Goal: Communication & Community: Answer question/provide support

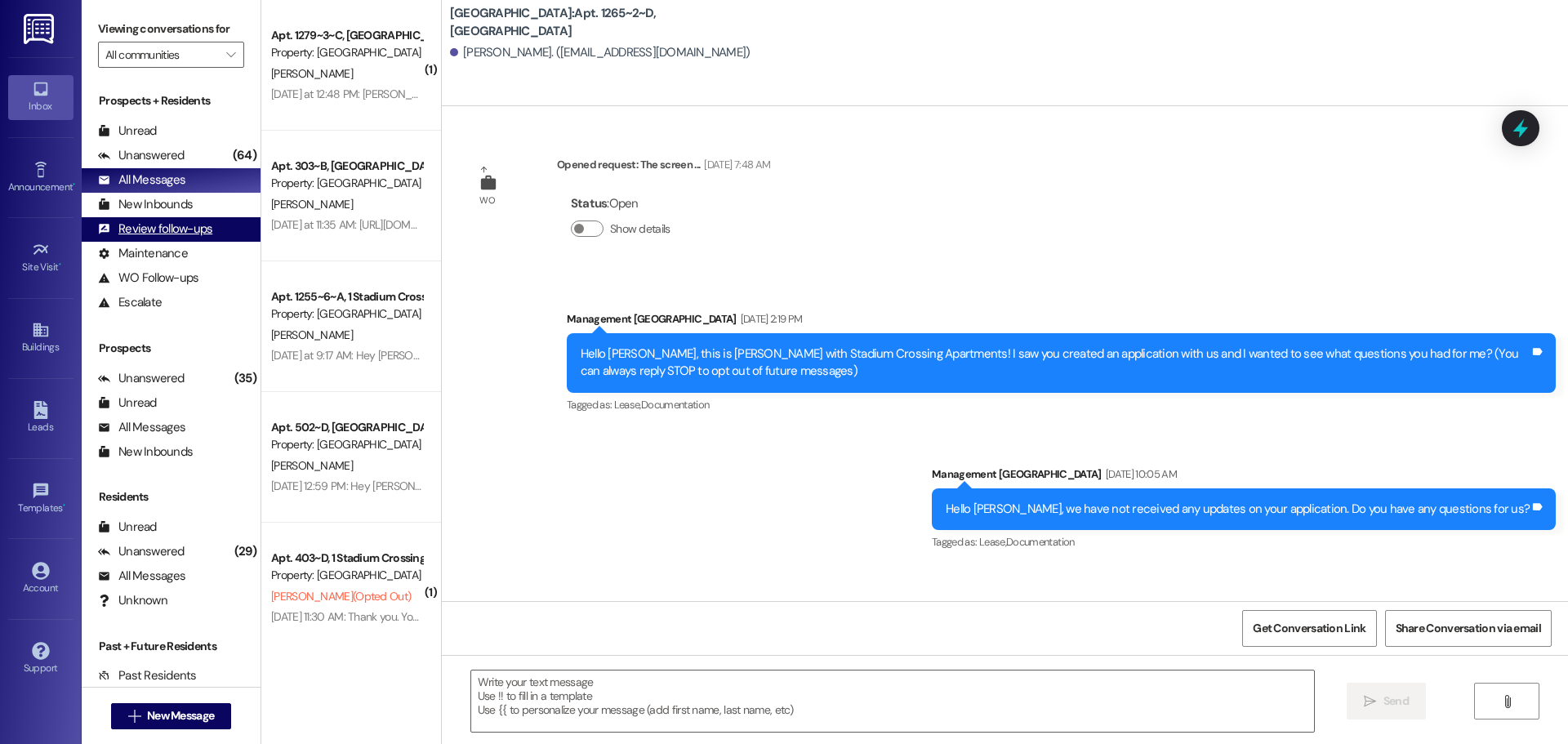
scroll to position [3109, 0]
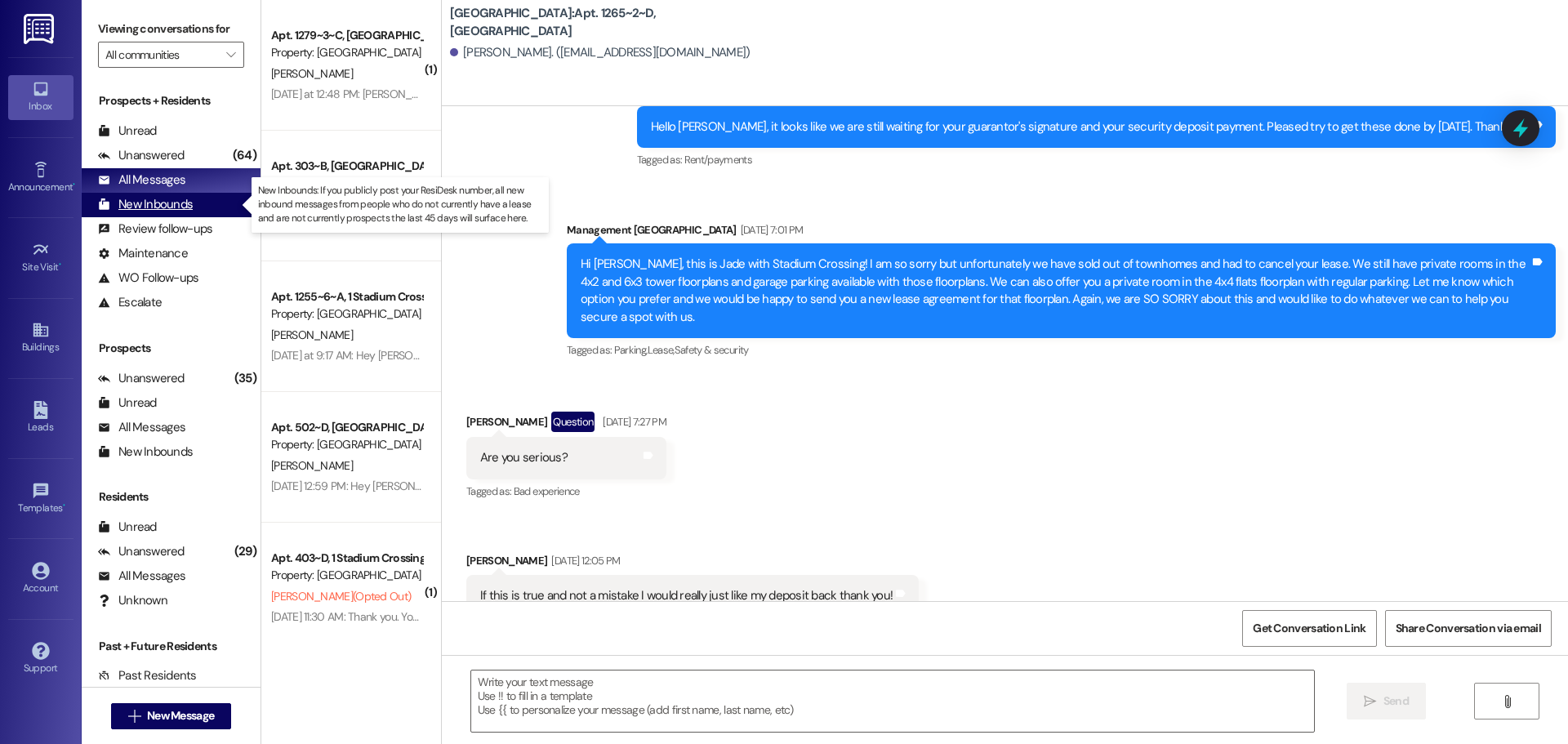
click at [173, 197] on div "New Inbounds" at bounding box center [146, 204] width 95 height 17
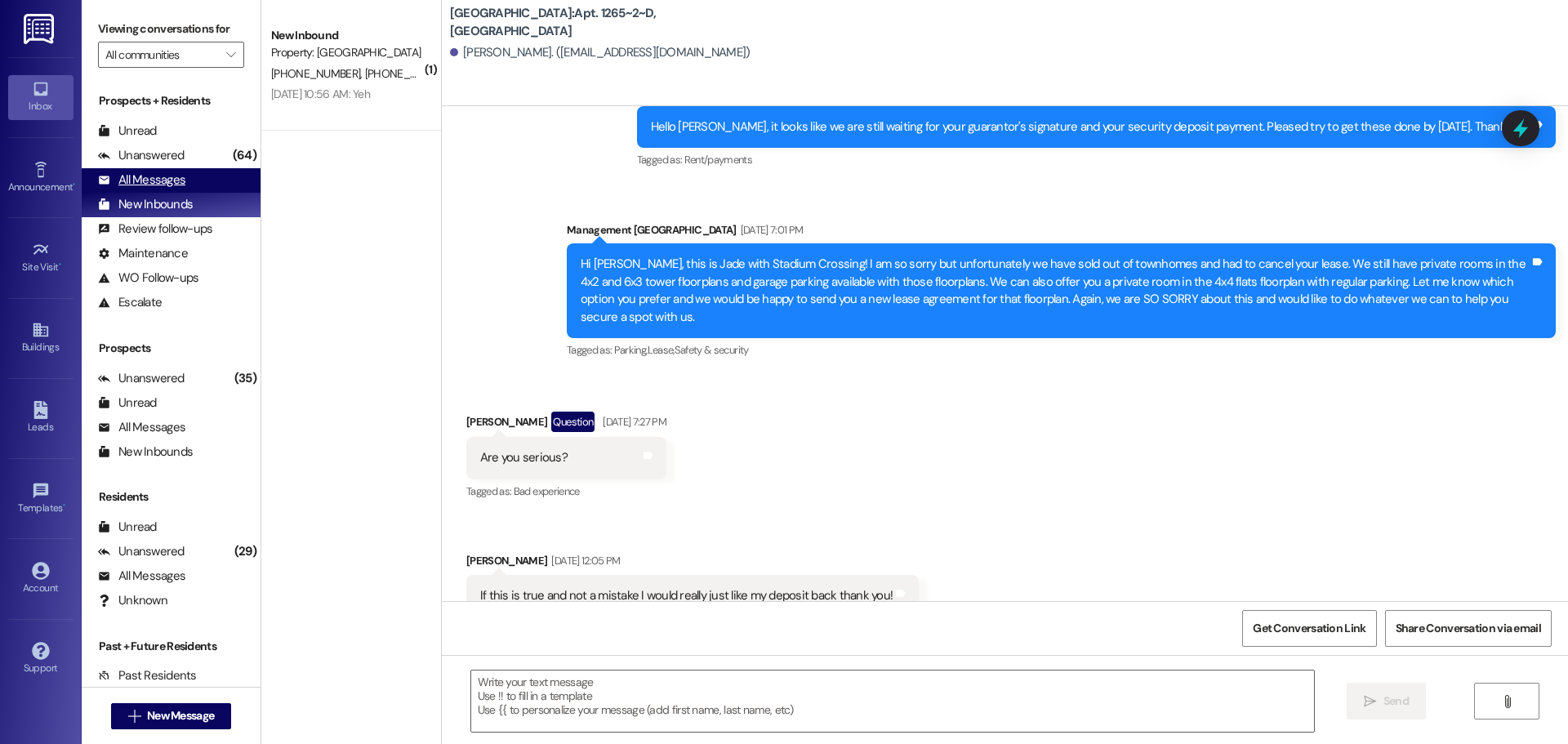
click at [187, 185] on div "All Messages (undefined)" at bounding box center [171, 180] width 179 height 25
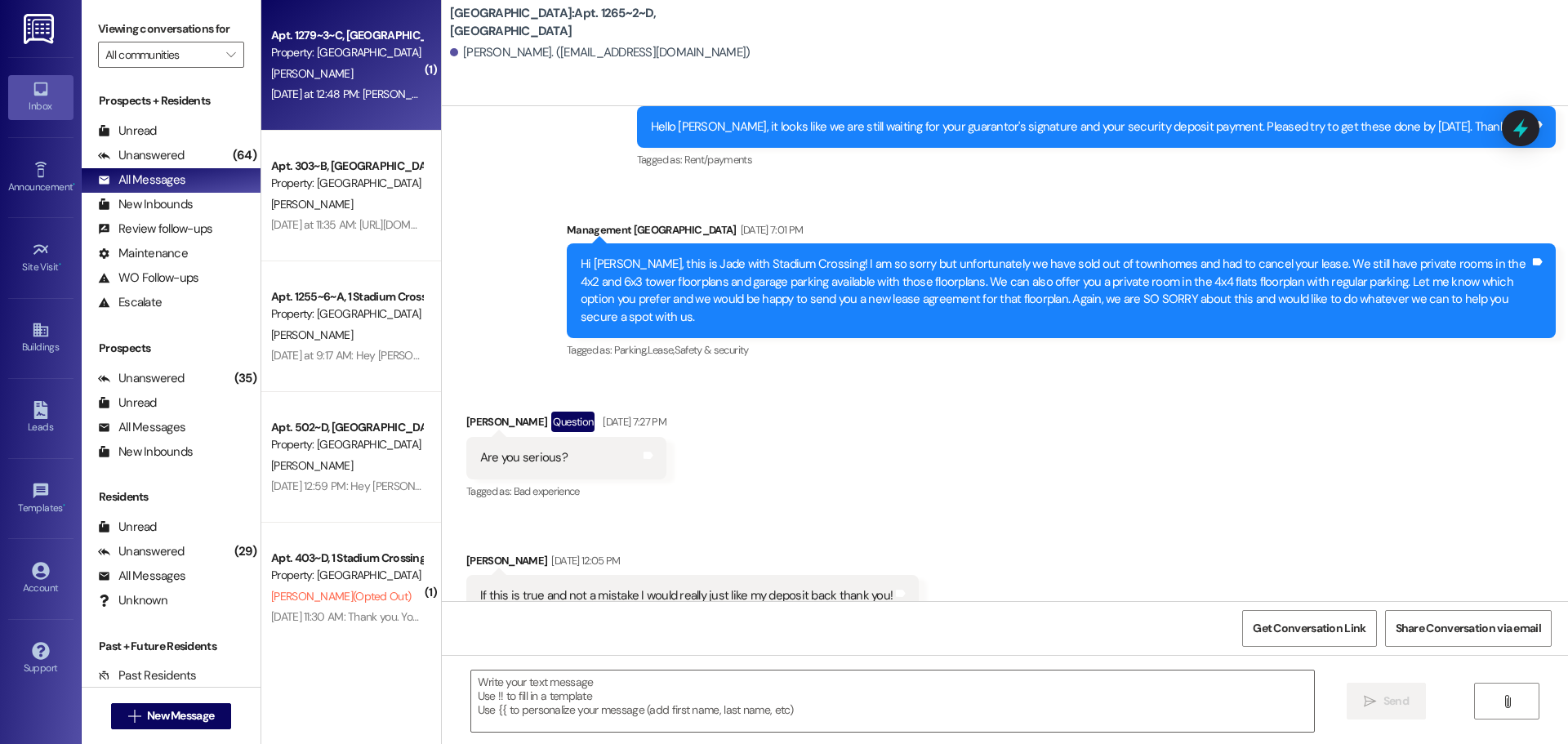
click at [339, 65] on div "[PERSON_NAME]" at bounding box center [347, 74] width 155 height 20
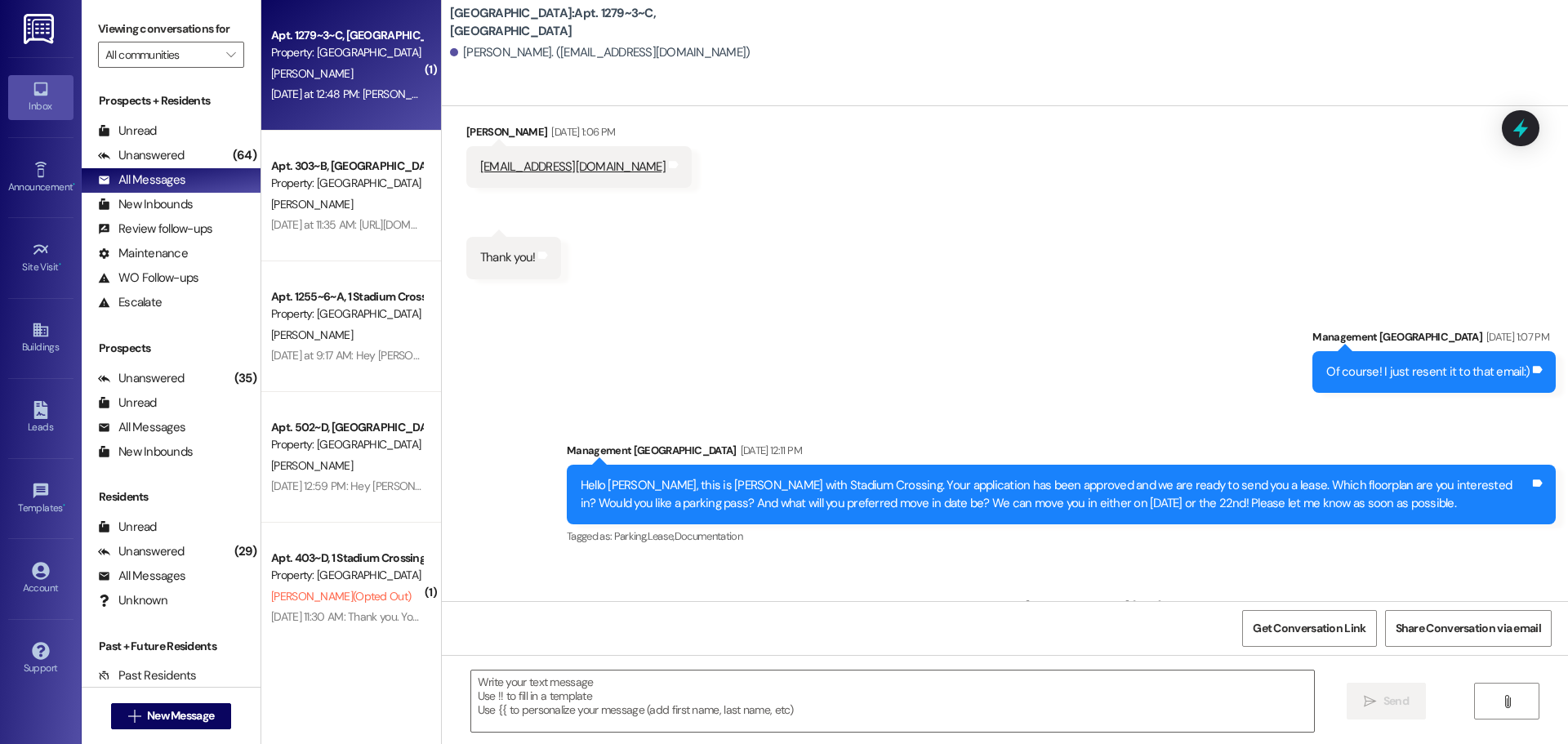
scroll to position [6311, 0]
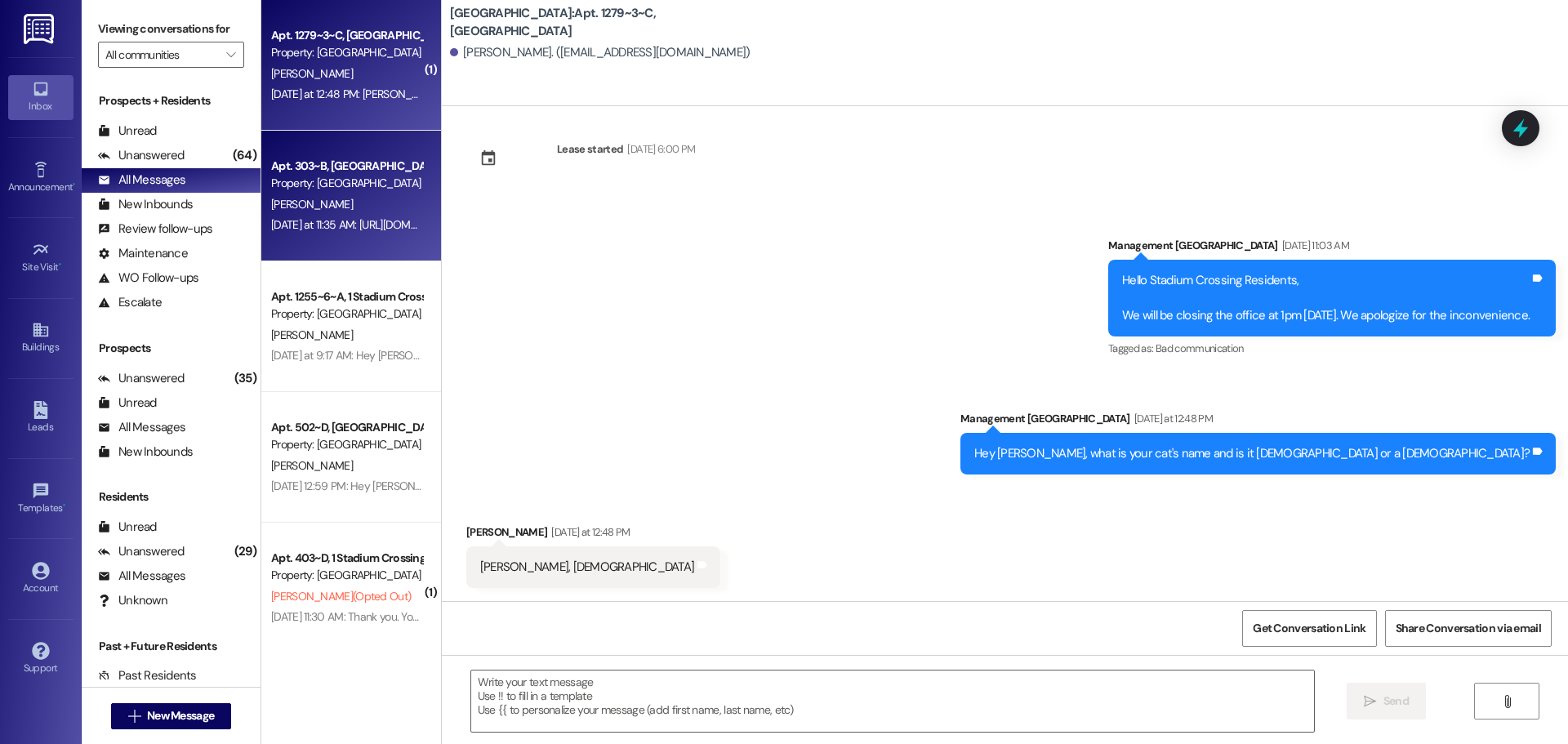
click at [348, 216] on div "[DATE] at 11:35 AM: [URL][DOMAIN_NAME][DOMAIN_NAME] [DATE] at 11:35 AM: [URL][D…" at bounding box center [347, 225] width 155 height 20
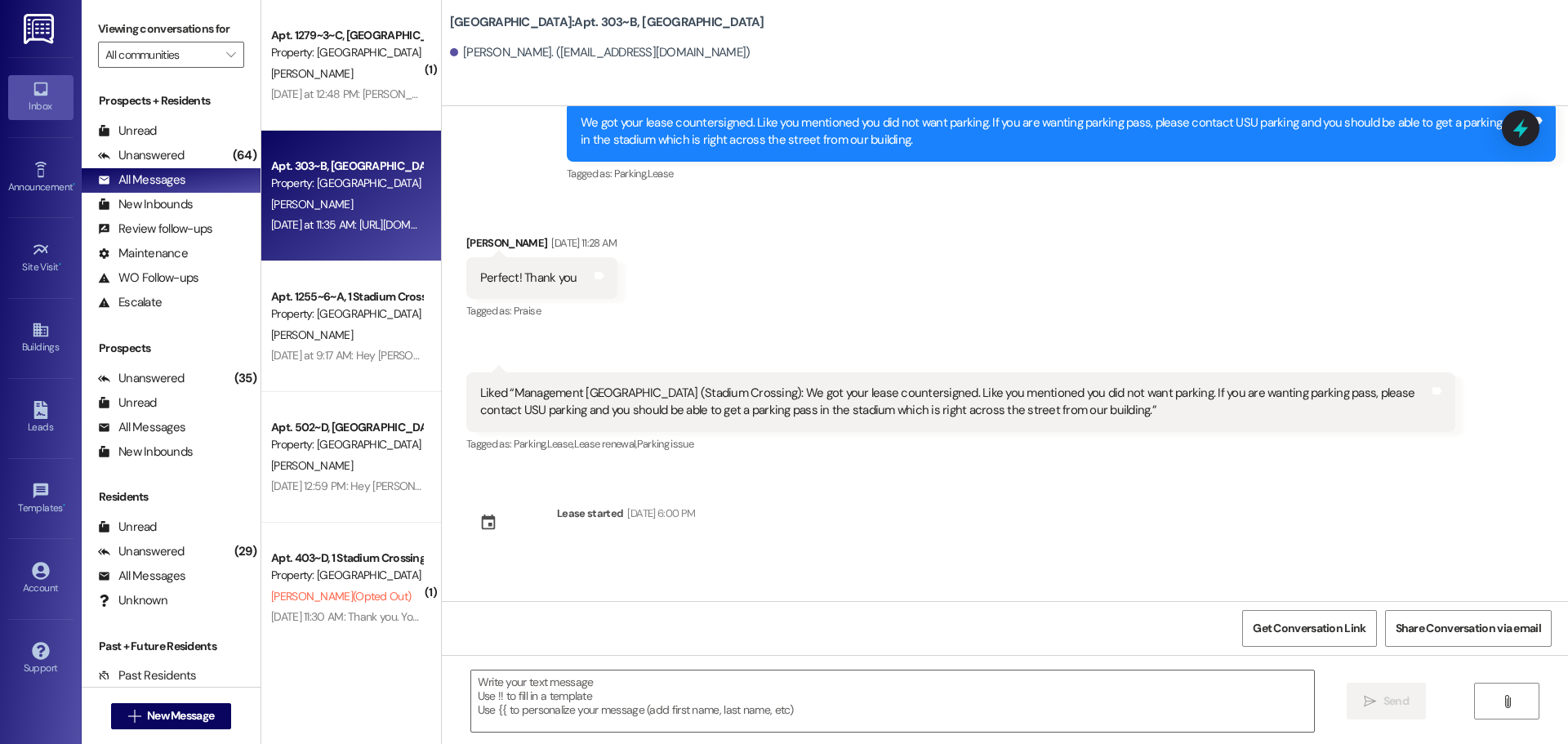
scroll to position [2971, 0]
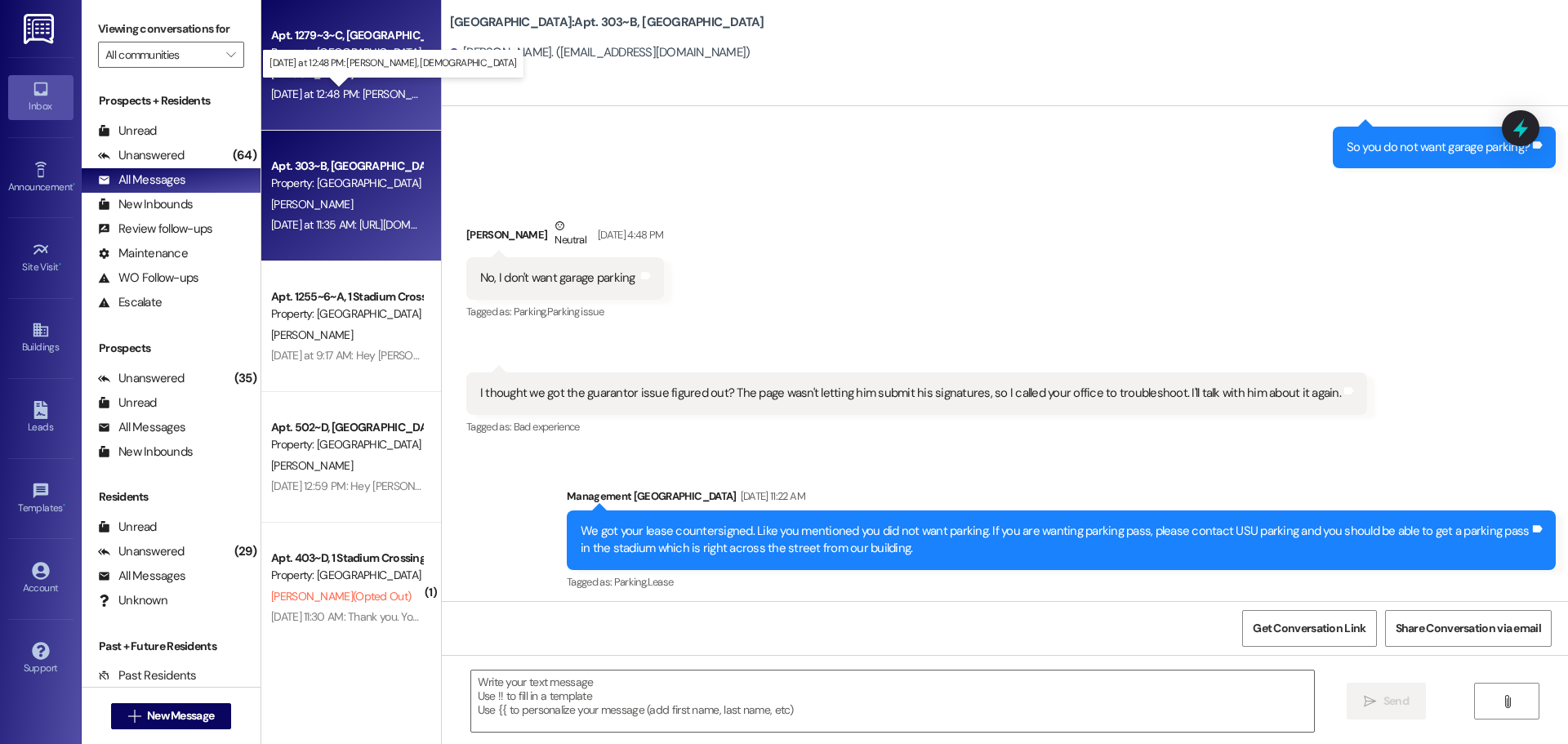
click at [301, 89] on div "[DATE] at 12:48 PM: [PERSON_NAME], [DEMOGRAPHIC_DATA] [DATE] at 12:48 PM: [PERS…" at bounding box center [416, 94] width 290 height 15
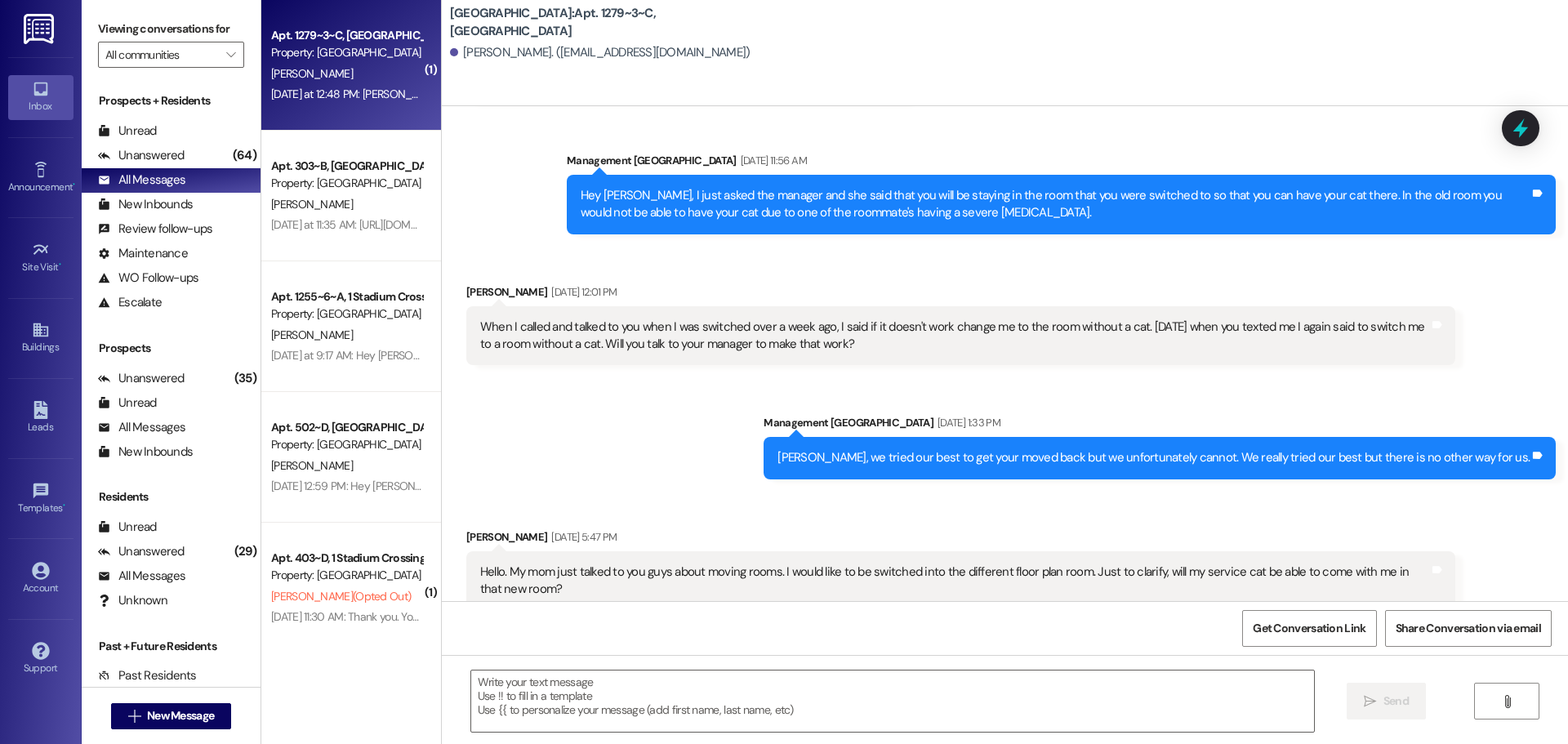
scroll to position [5332, 0]
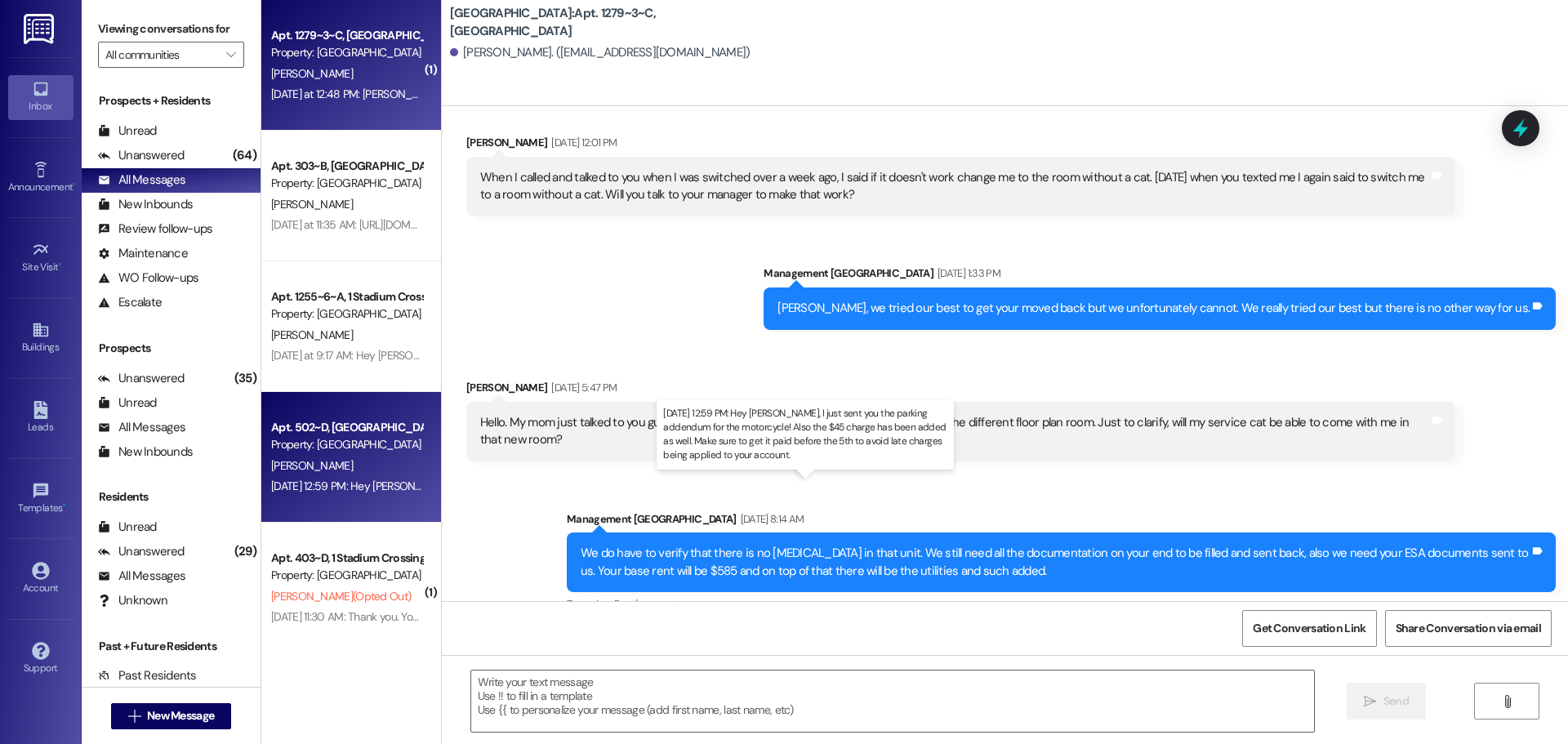
click at [347, 480] on div "[DATE] 12:59 PM: Hey [PERSON_NAME], I just sent you the parking addendum for th…" at bounding box center [825, 486] width 1108 height 15
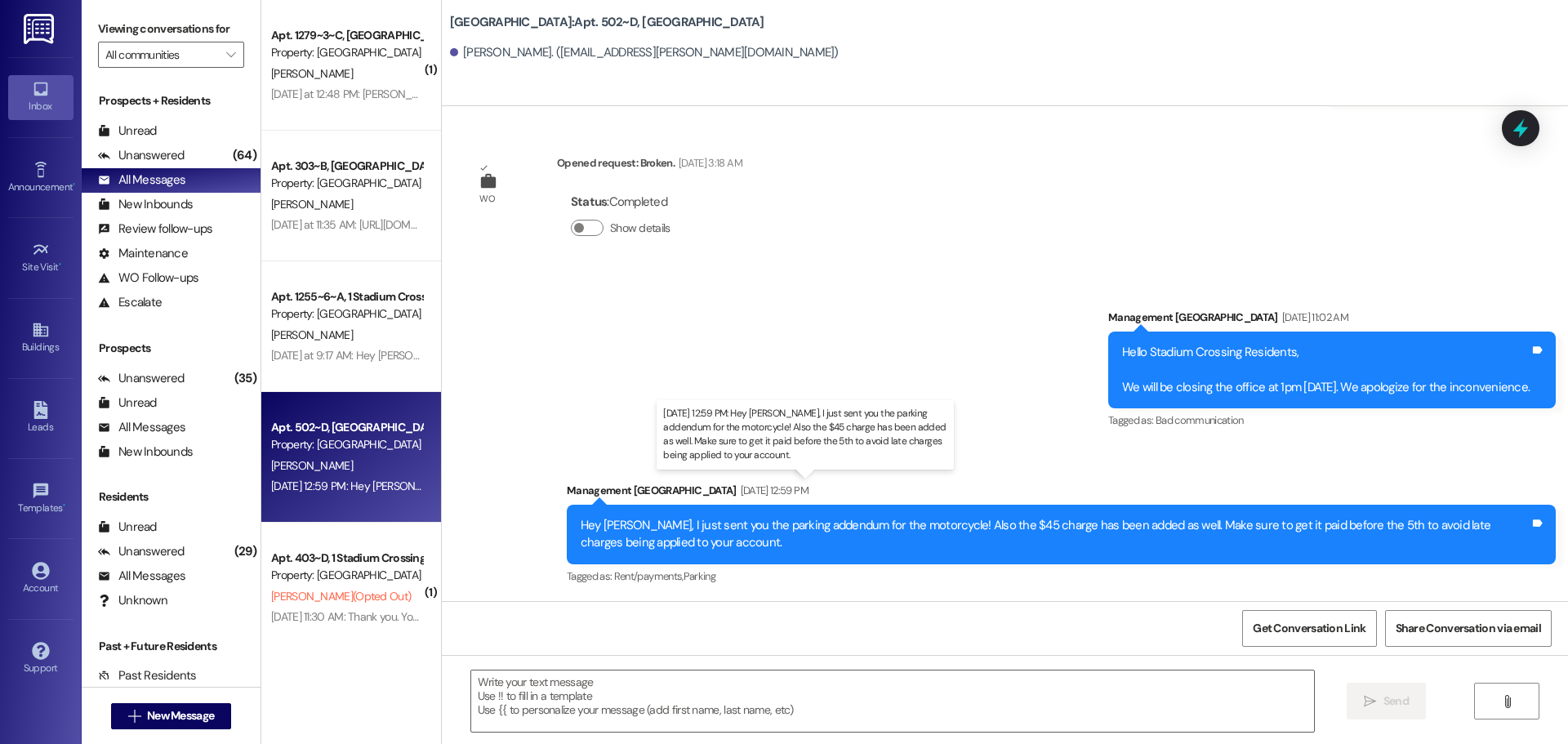
scroll to position [5391, 0]
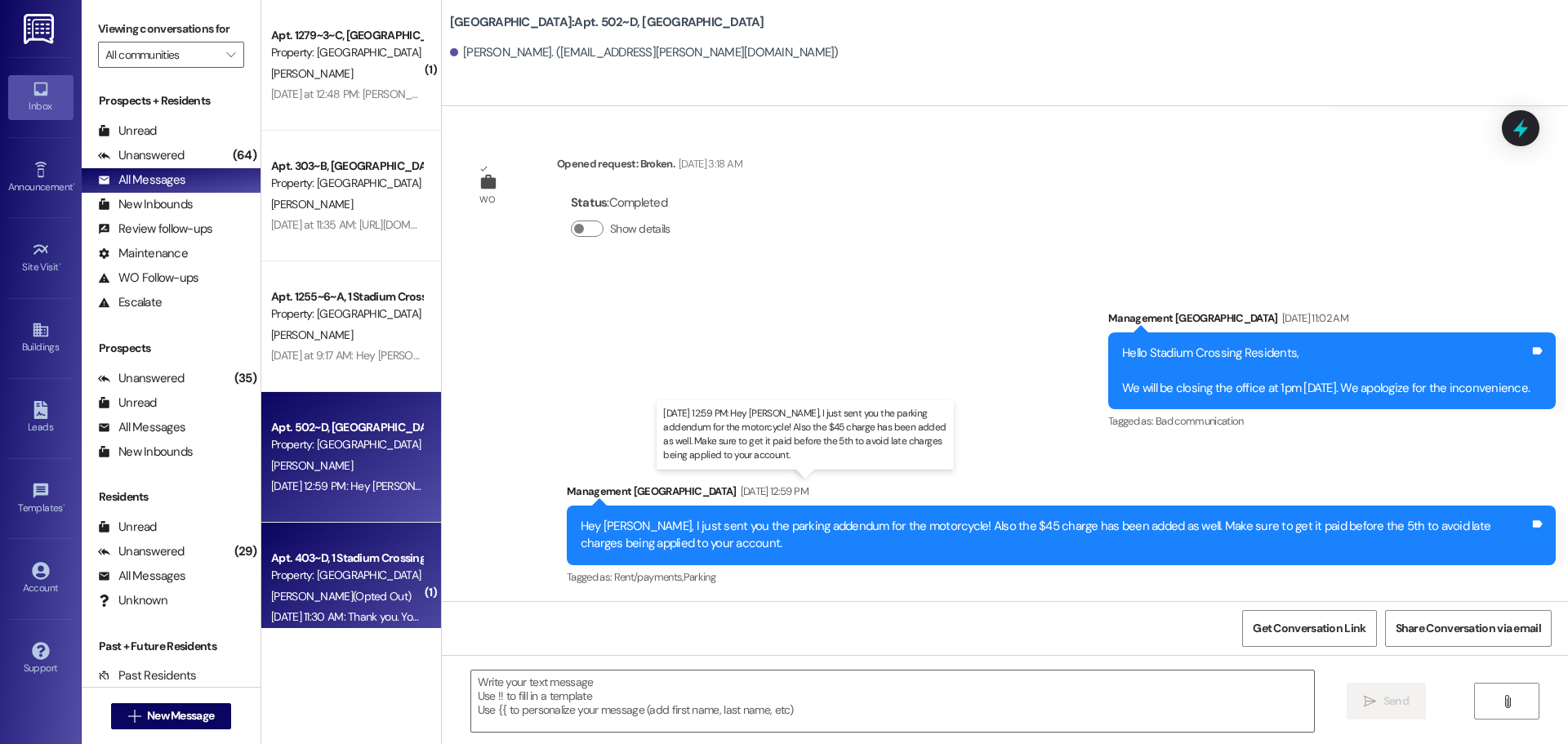
click at [376, 569] on div "Property: [GEOGRAPHIC_DATA]" at bounding box center [347, 575] width 151 height 17
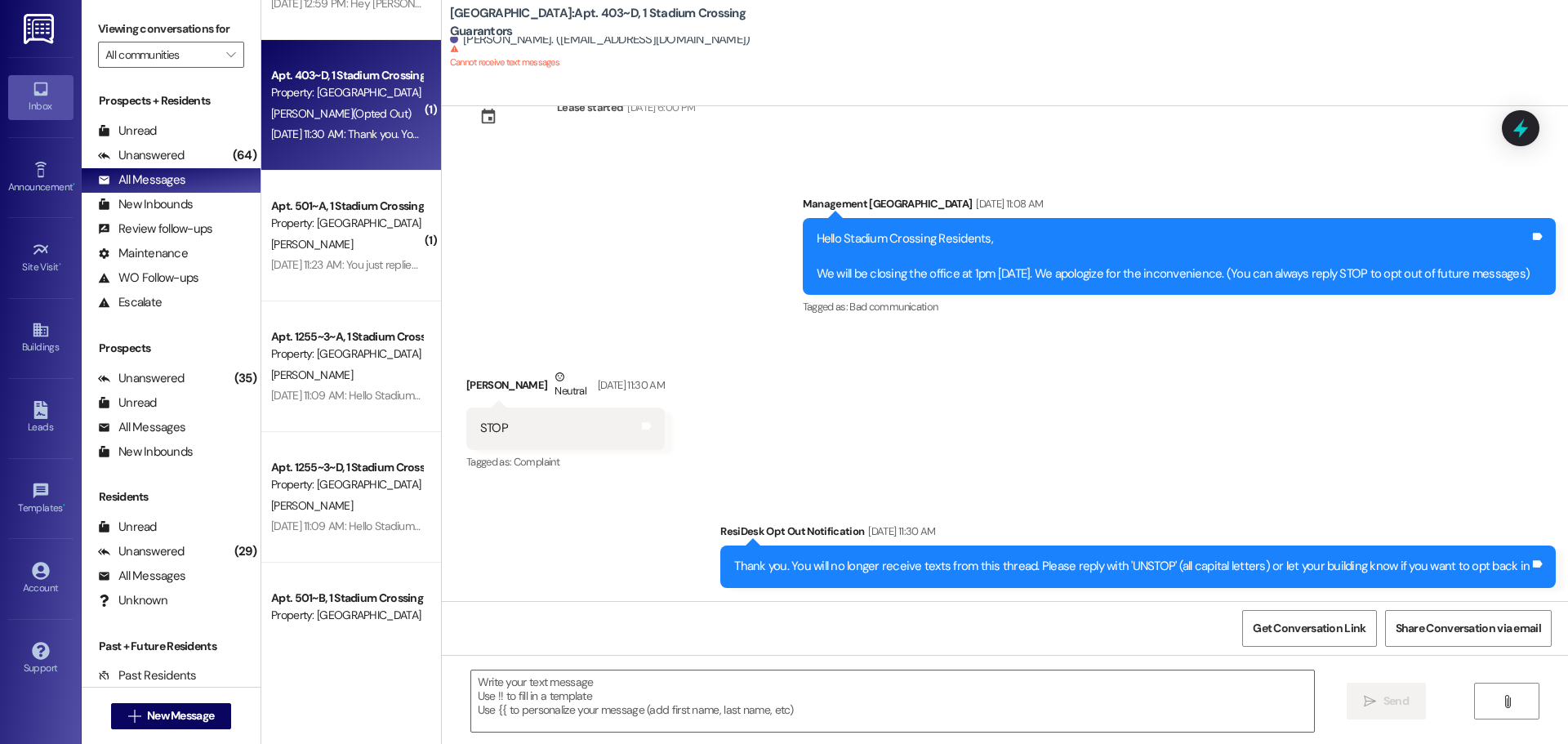
scroll to position [489, 0]
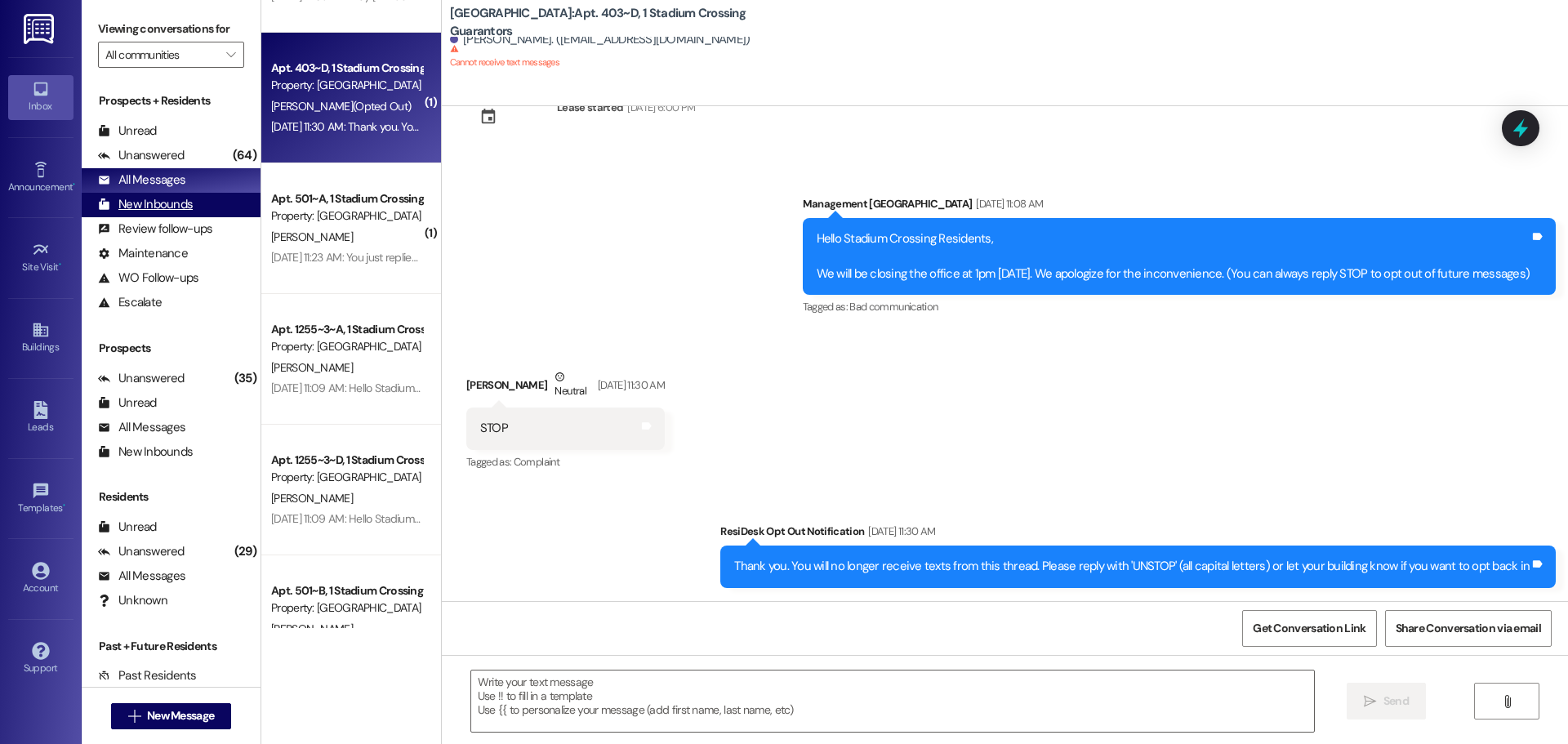
click at [195, 210] on div "New Inbounds (0)" at bounding box center [171, 205] width 179 height 25
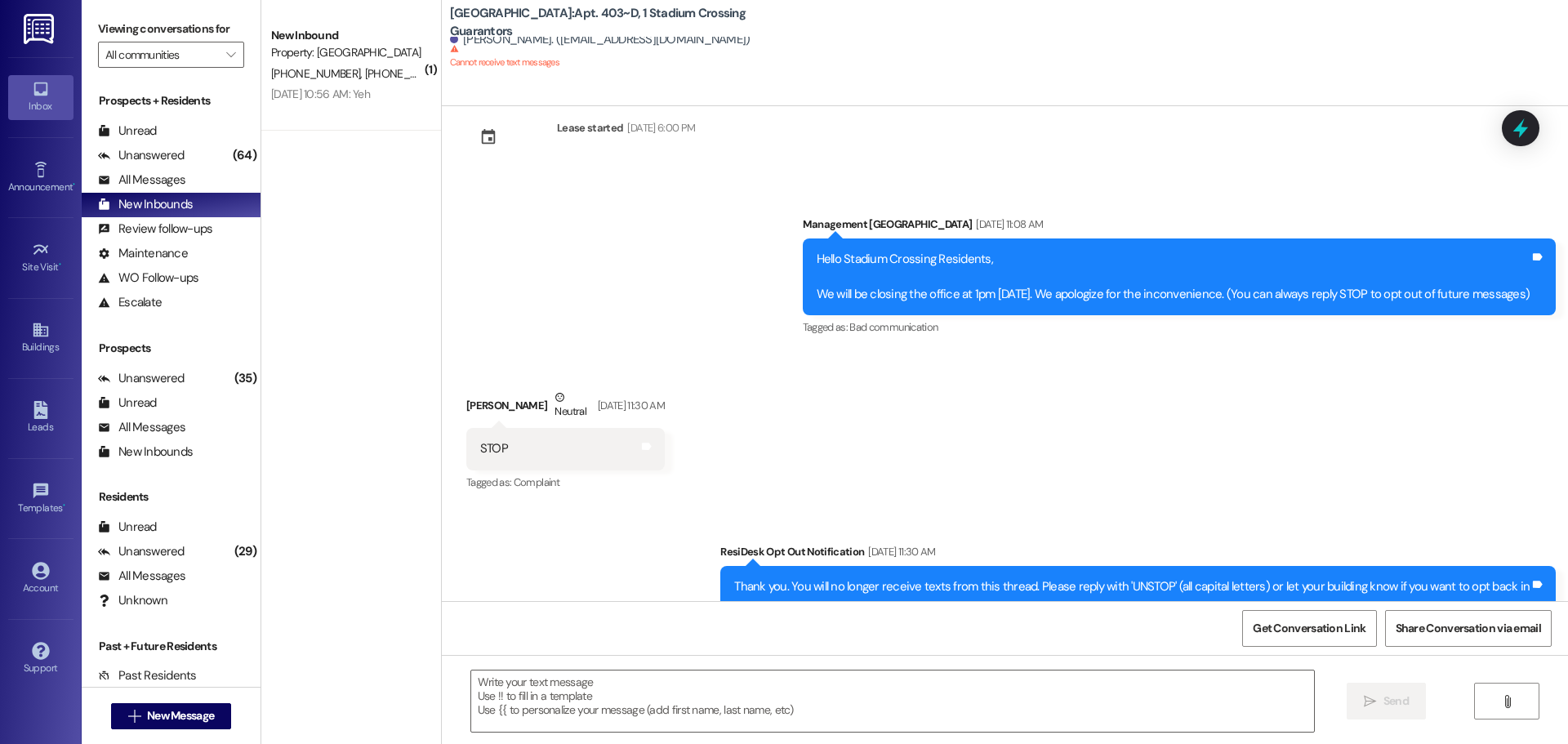
scroll to position [57, 0]
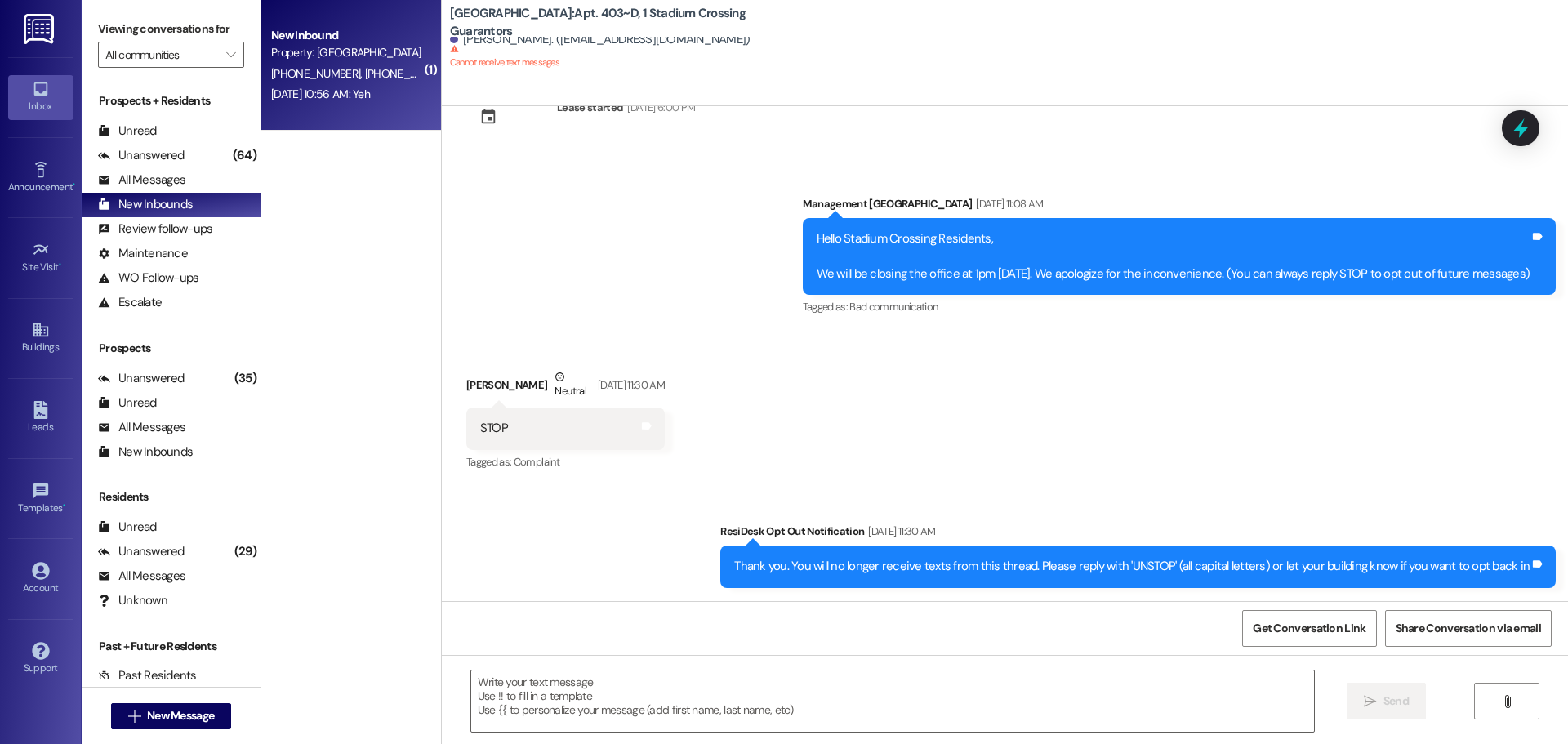
click at [347, 92] on div "[DATE] 10:56 AM: Yeh [DATE] 10:56 AM: Yeh" at bounding box center [320, 94] width 99 height 15
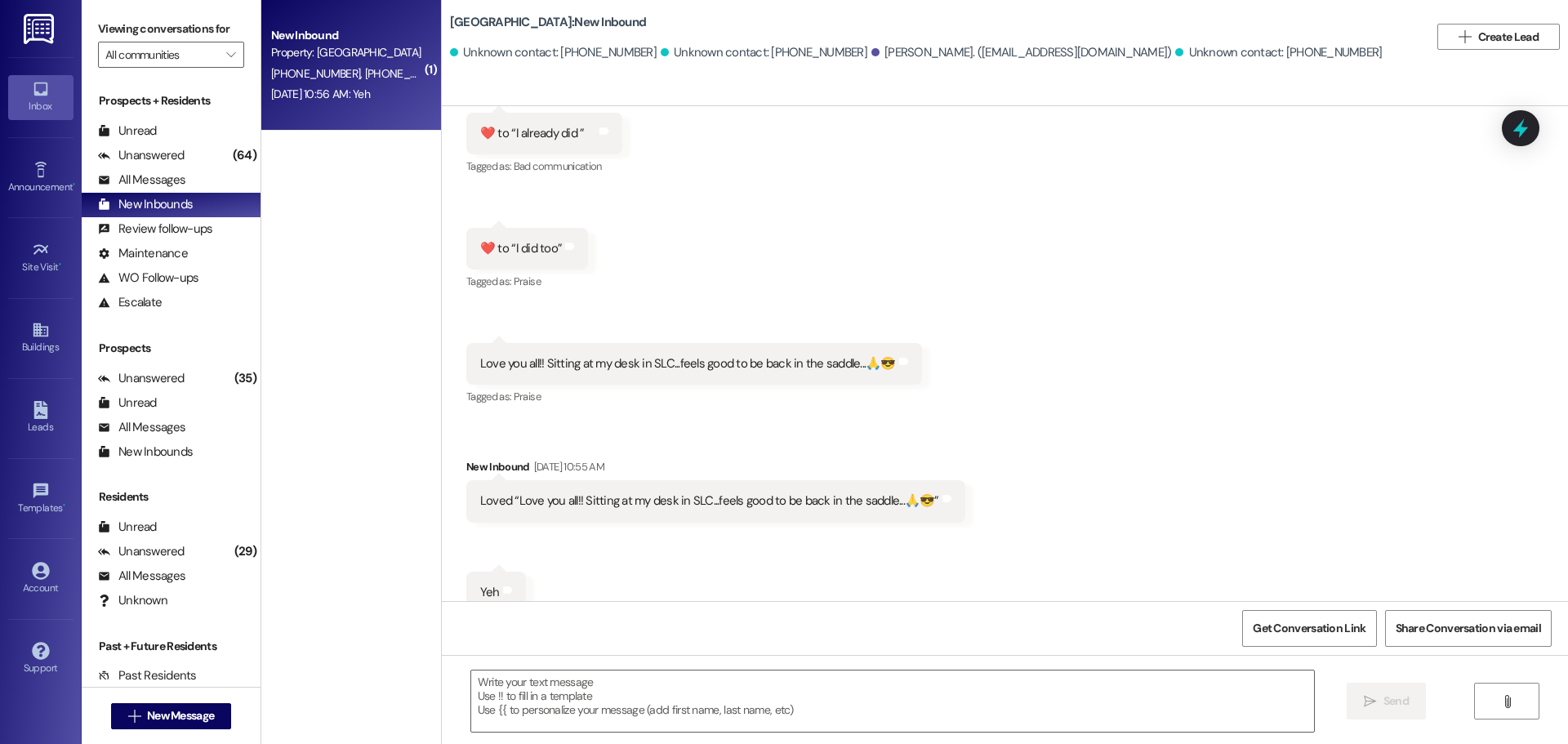
scroll to position [410, 0]
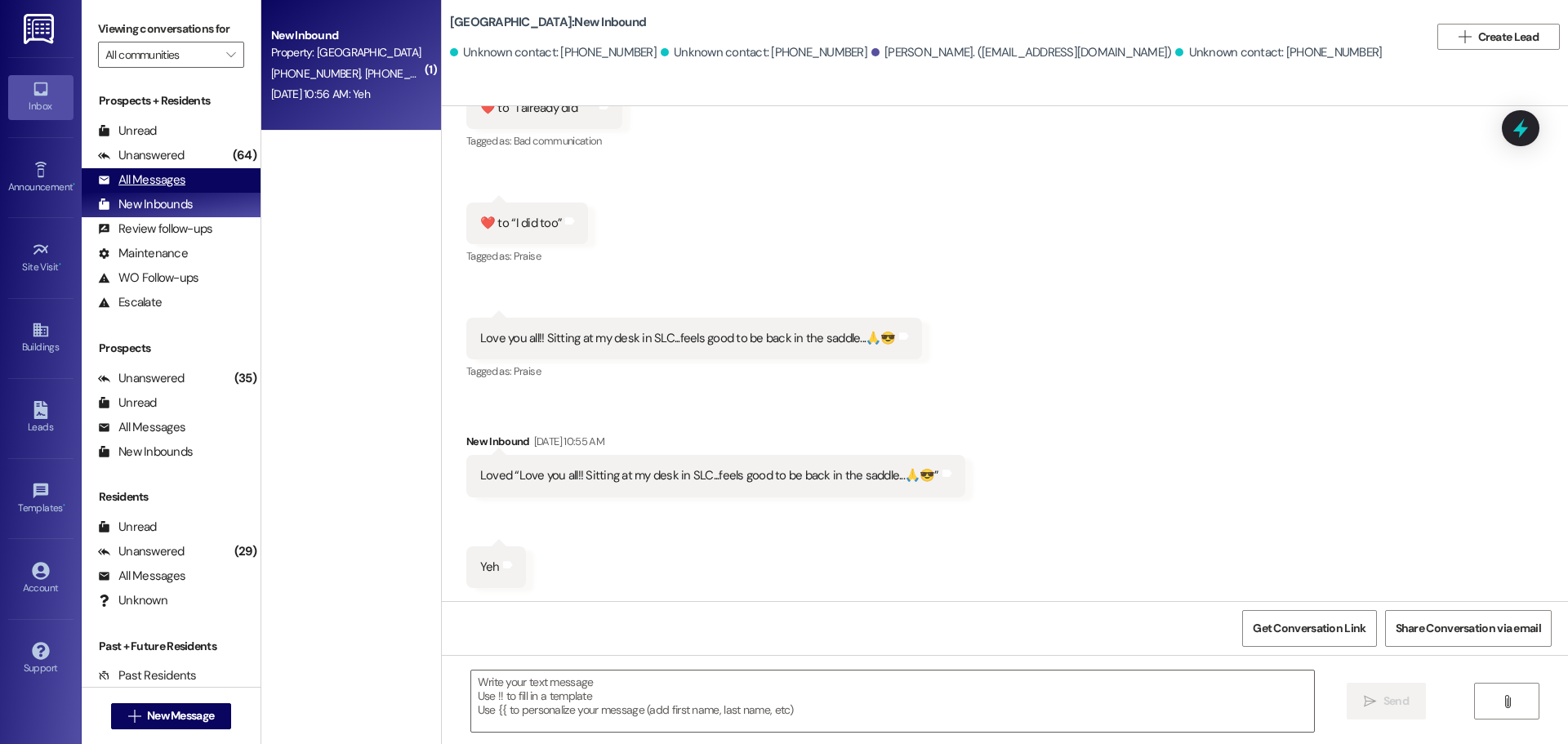
click at [147, 175] on div "All Messages" at bounding box center [142, 179] width 87 height 17
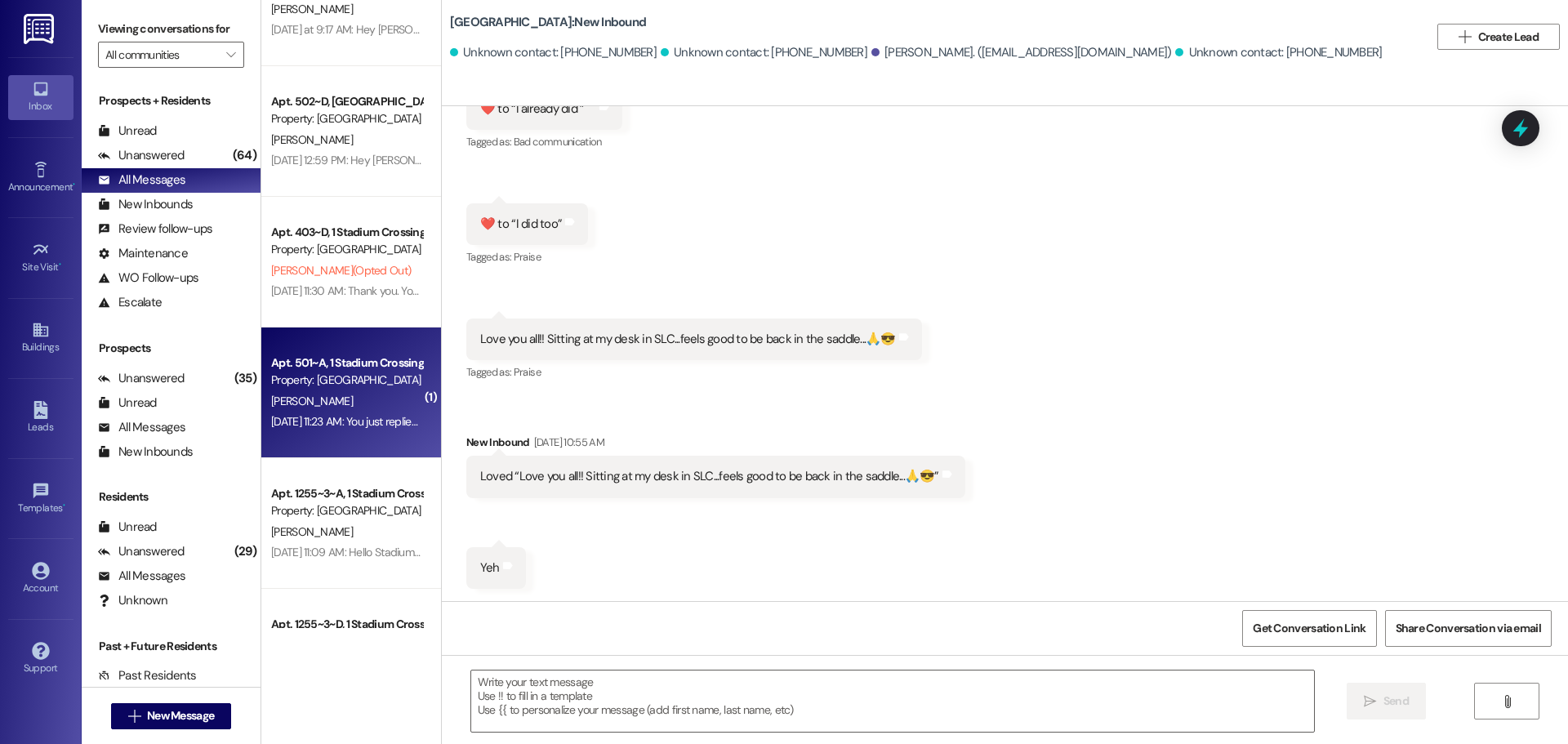
scroll to position [327, 0]
click at [274, 400] on span "[PERSON_NAME]" at bounding box center [312, 400] width 82 height 15
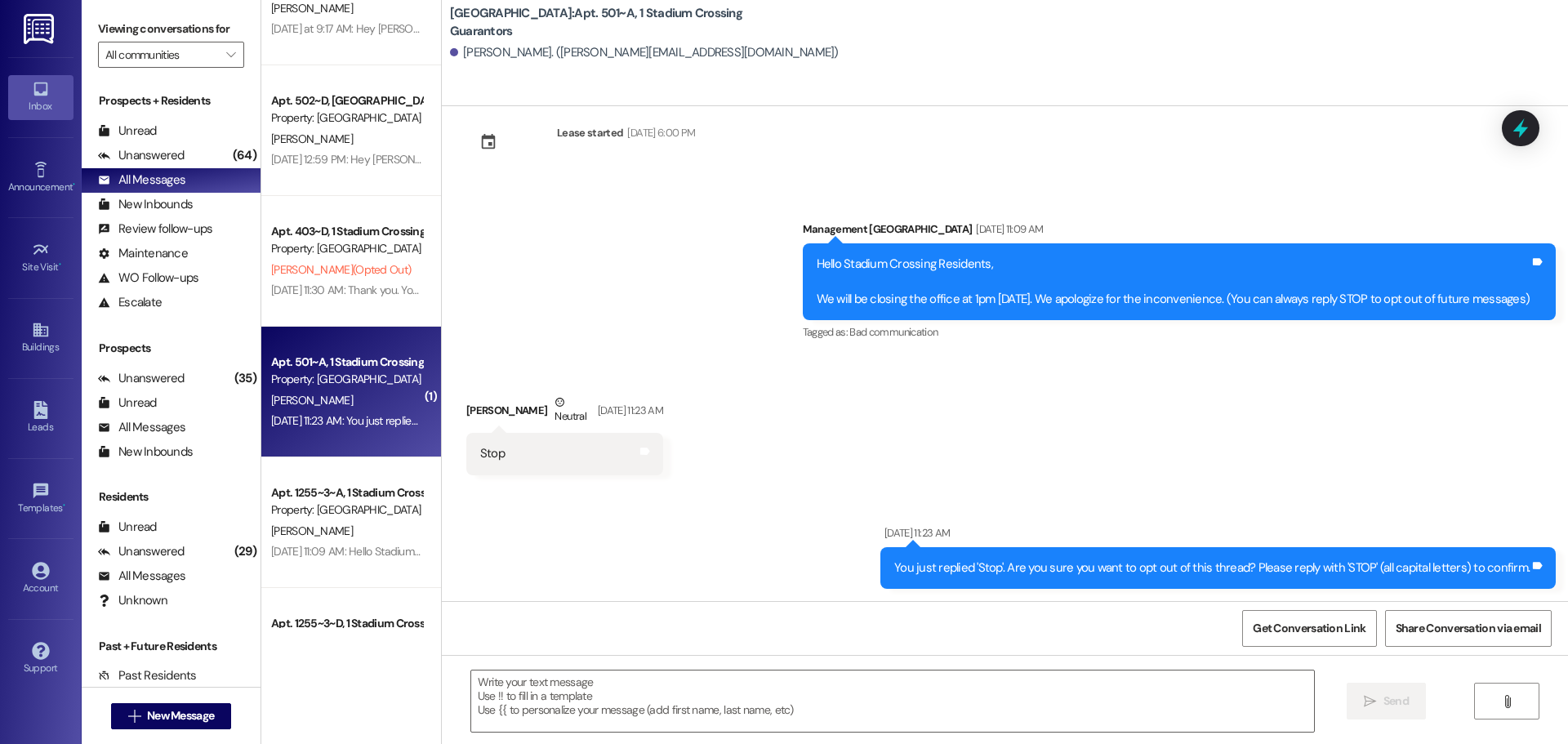
scroll to position [33, 0]
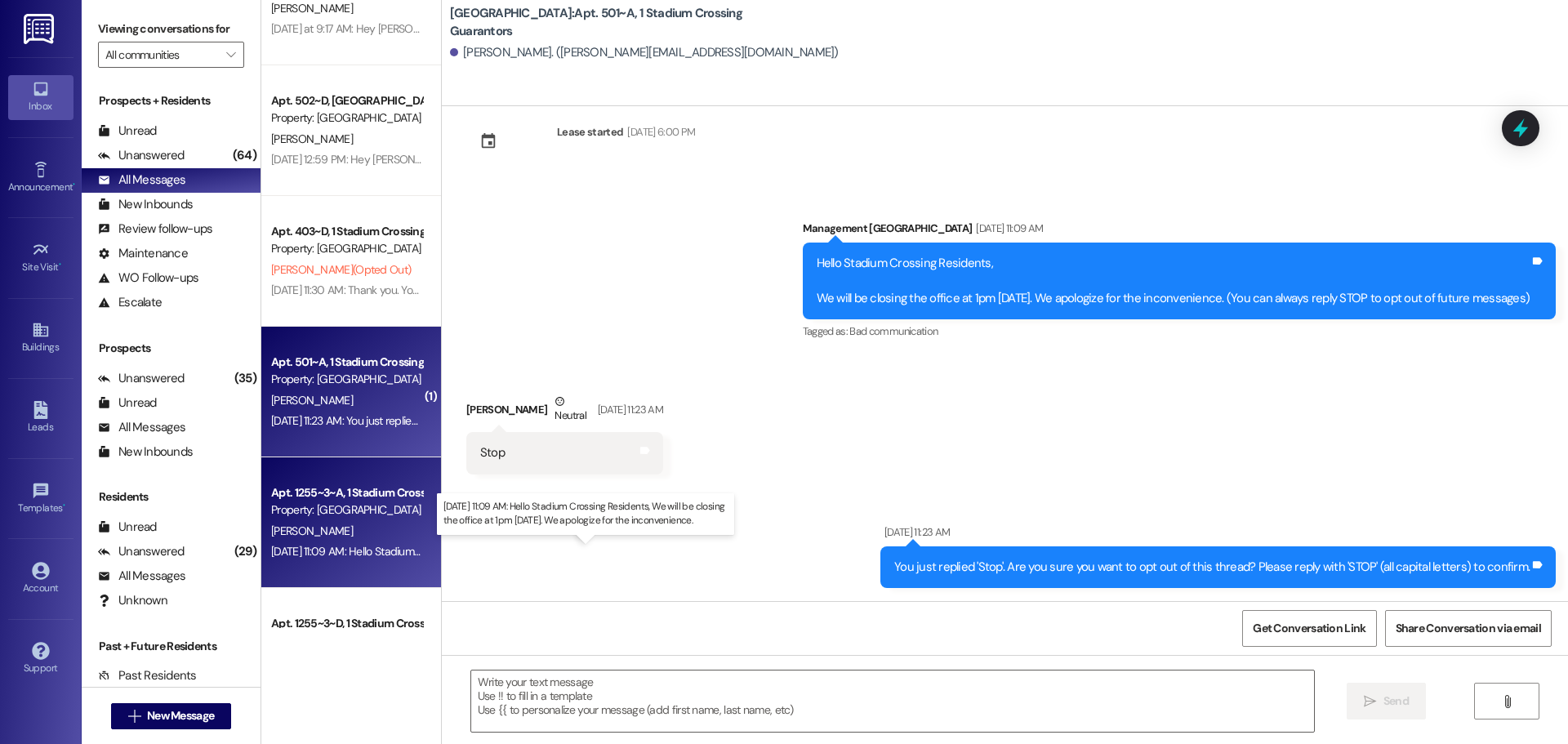
click at [299, 548] on div "[DATE] 11:09 AM: Hello Stadium Crossing Residents, We will be closing the offic…" at bounding box center [577, 551] width 612 height 15
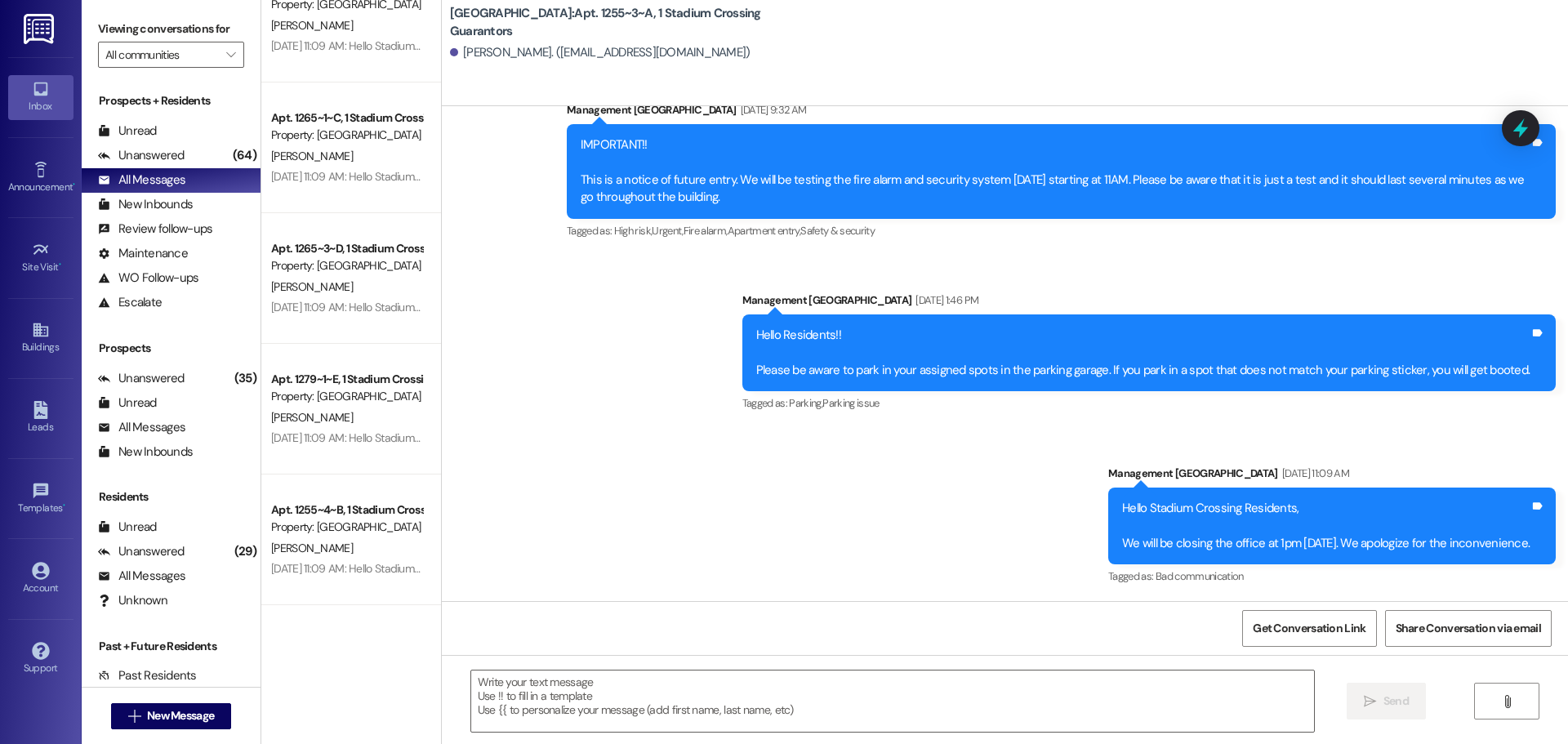
scroll to position [1224, 0]
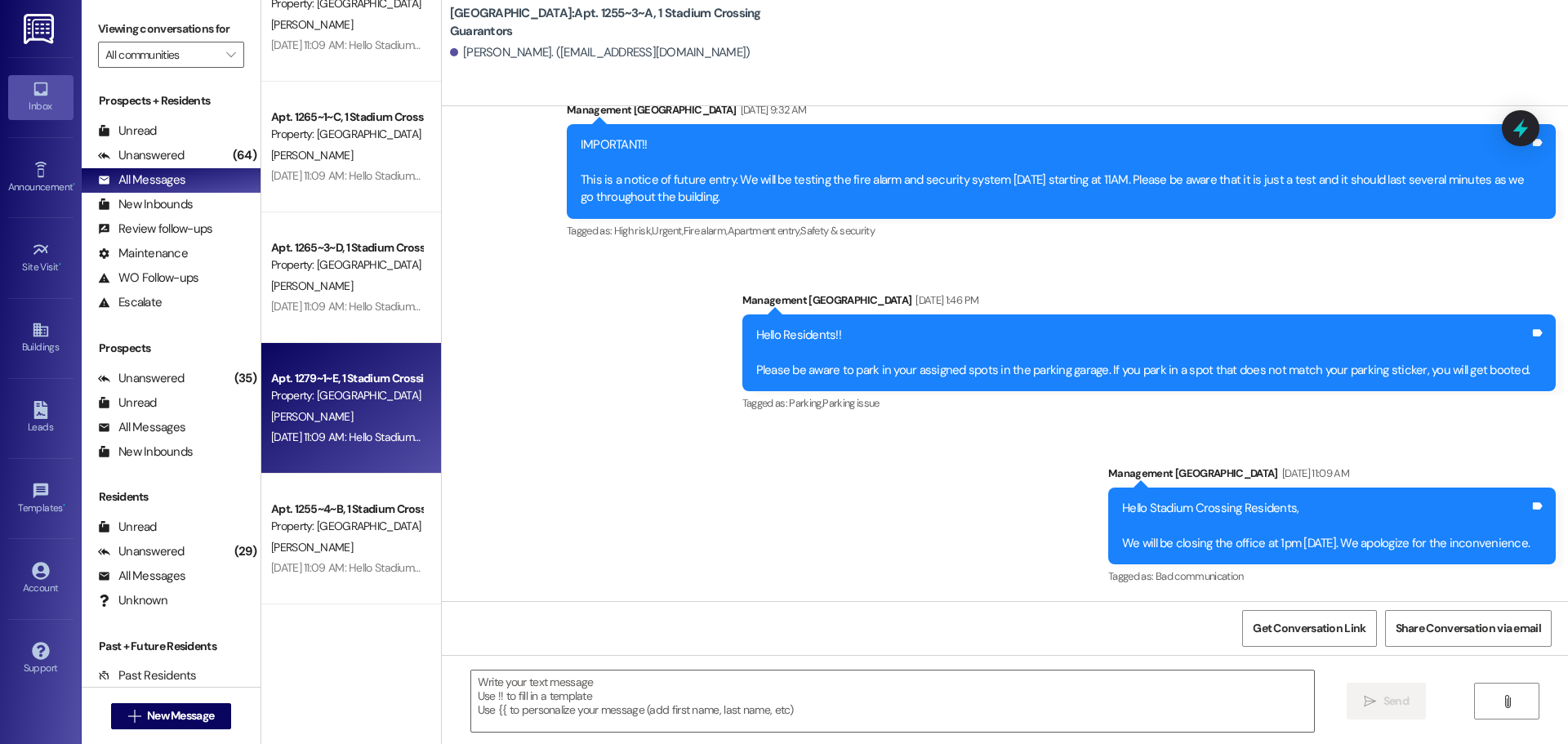
click at [358, 423] on div "[PERSON_NAME]" at bounding box center [347, 417] width 155 height 20
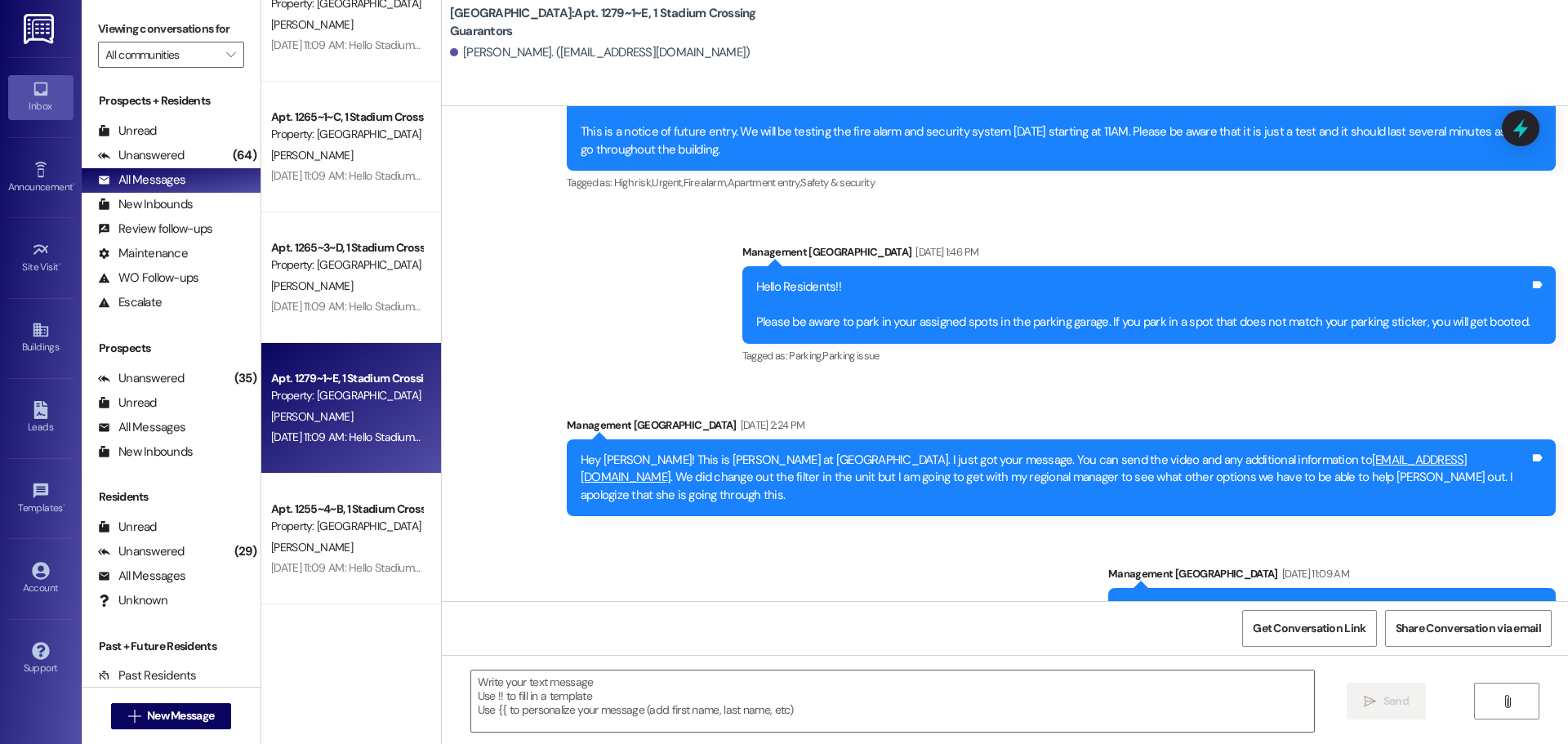
scroll to position [545, 0]
